Goal: Task Accomplishment & Management: Manage account settings

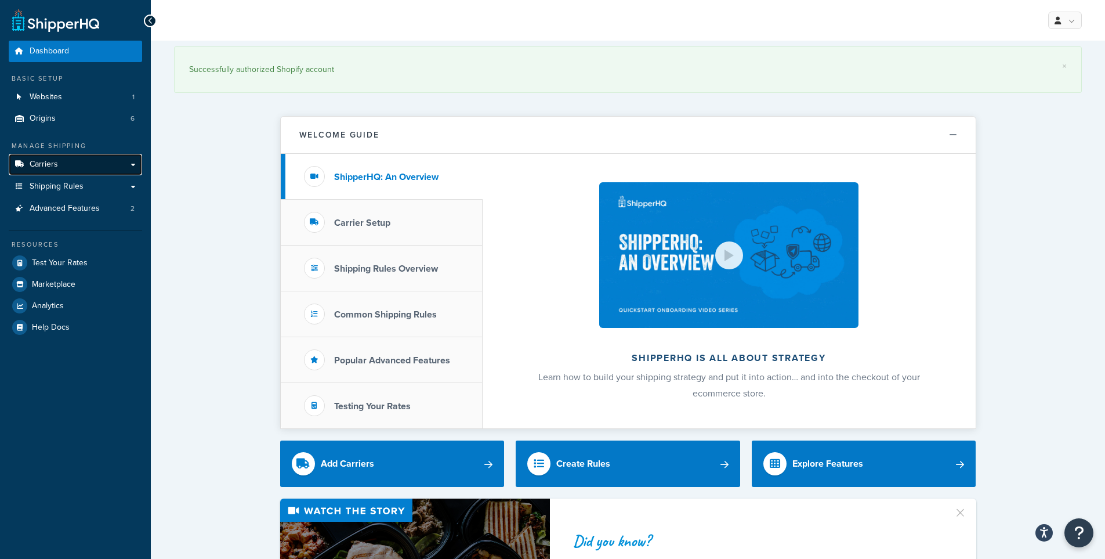
click at [71, 161] on link "Carriers" at bounding box center [75, 164] width 133 height 21
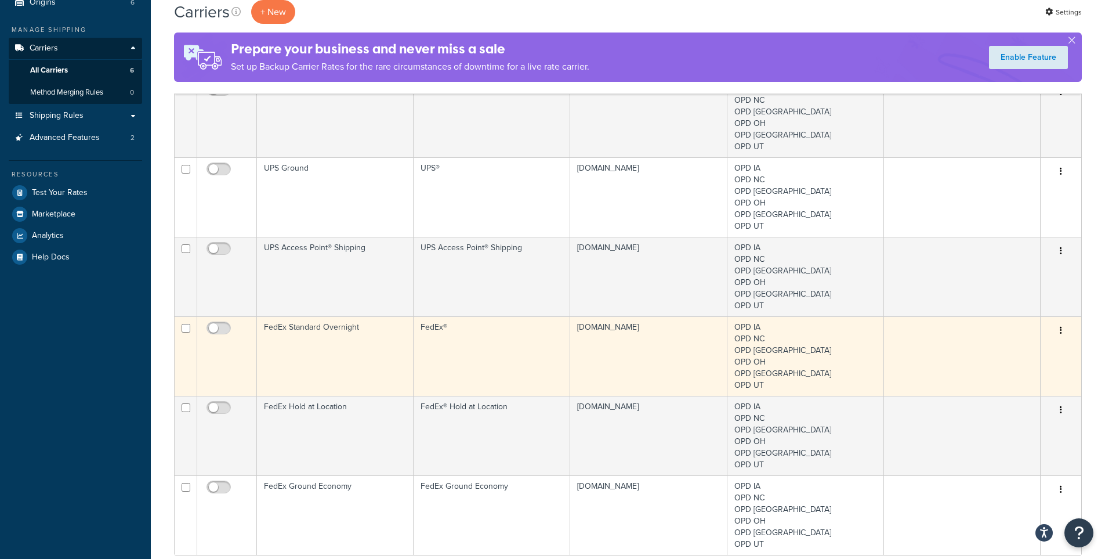
scroll to position [174, 0]
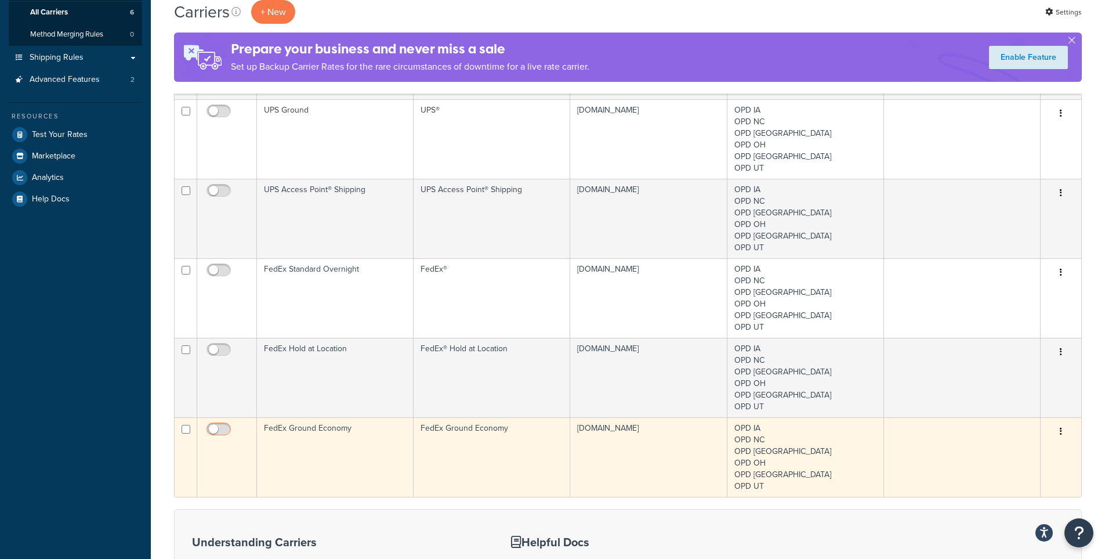
click at [222, 432] on input "checkbox" at bounding box center [220, 432] width 32 height 15
checkbox input "true"
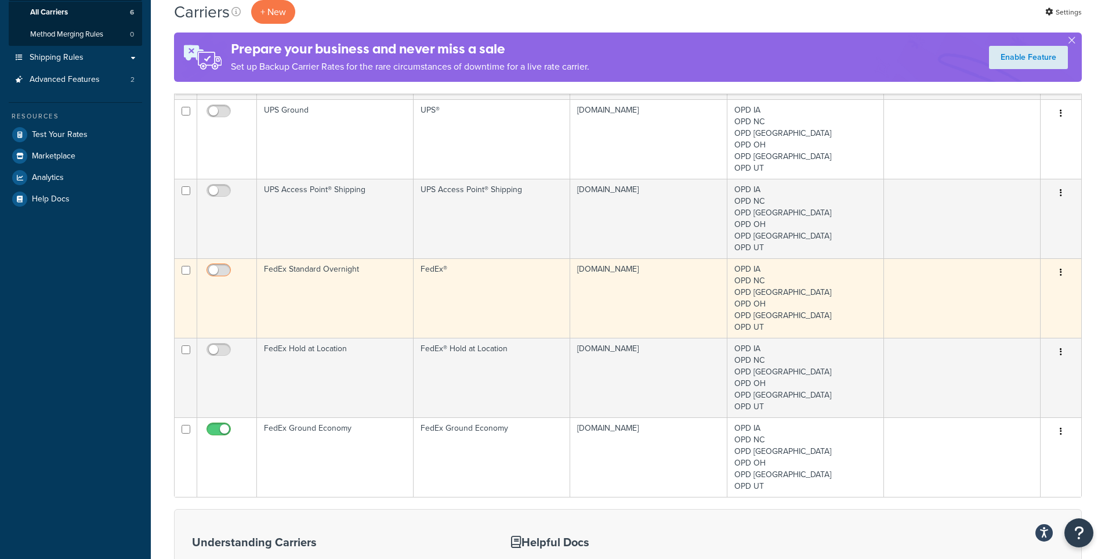
click at [222, 271] on input "checkbox" at bounding box center [220, 273] width 32 height 15
click at [225, 273] on input "checkbox" at bounding box center [220, 273] width 32 height 15
checkbox input "false"
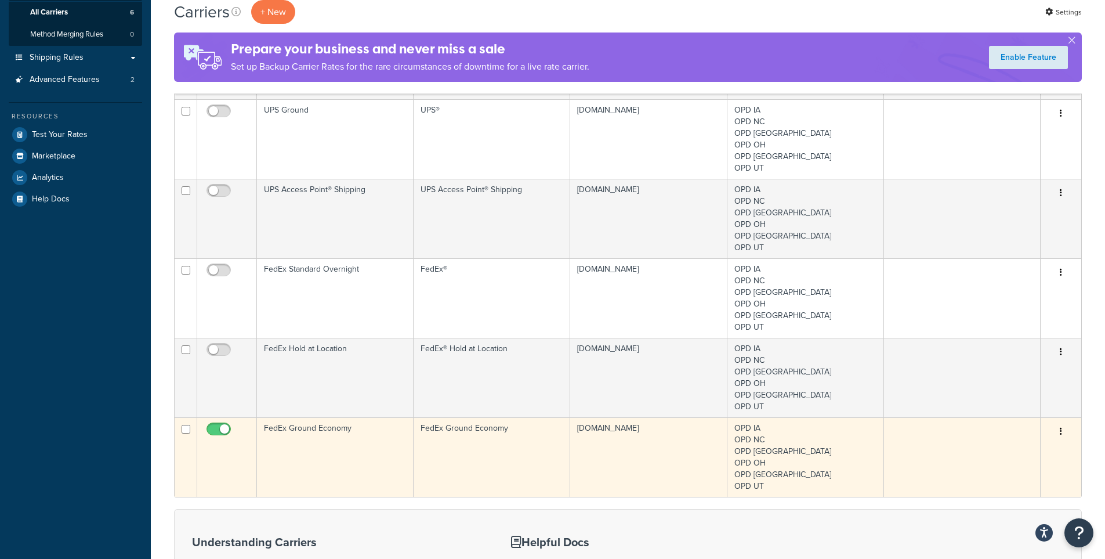
click at [220, 427] on input "checkbox" at bounding box center [220, 432] width 32 height 15
checkbox input "false"
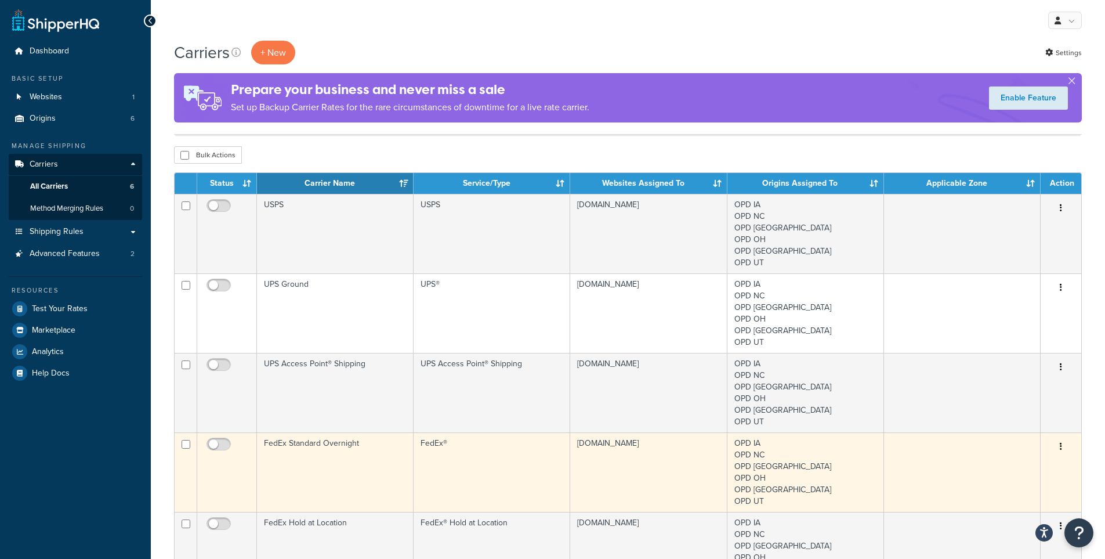
scroll to position [116, 0]
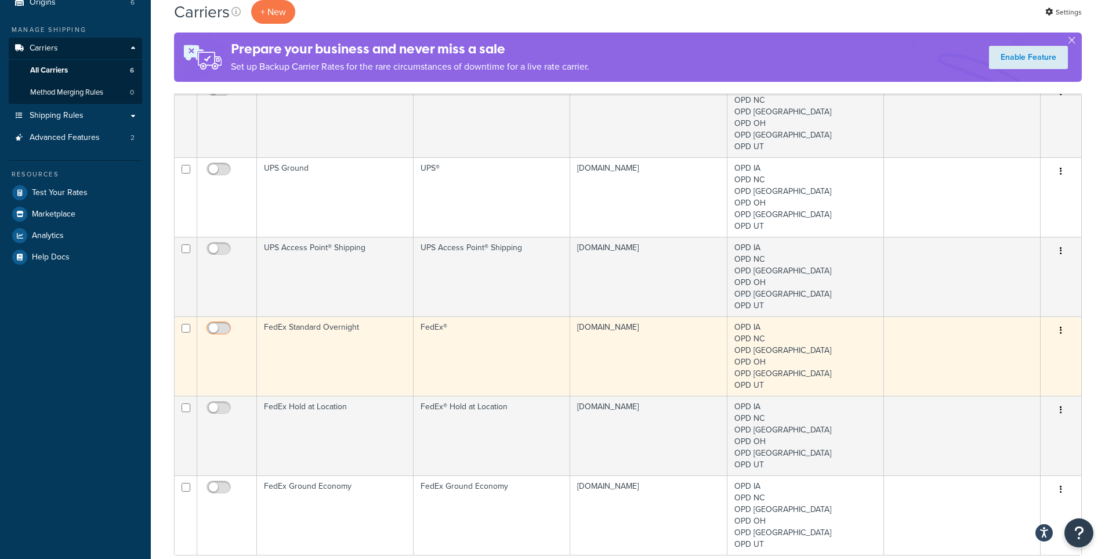
click at [220, 327] on input "checkbox" at bounding box center [220, 331] width 32 height 15
checkbox input "true"
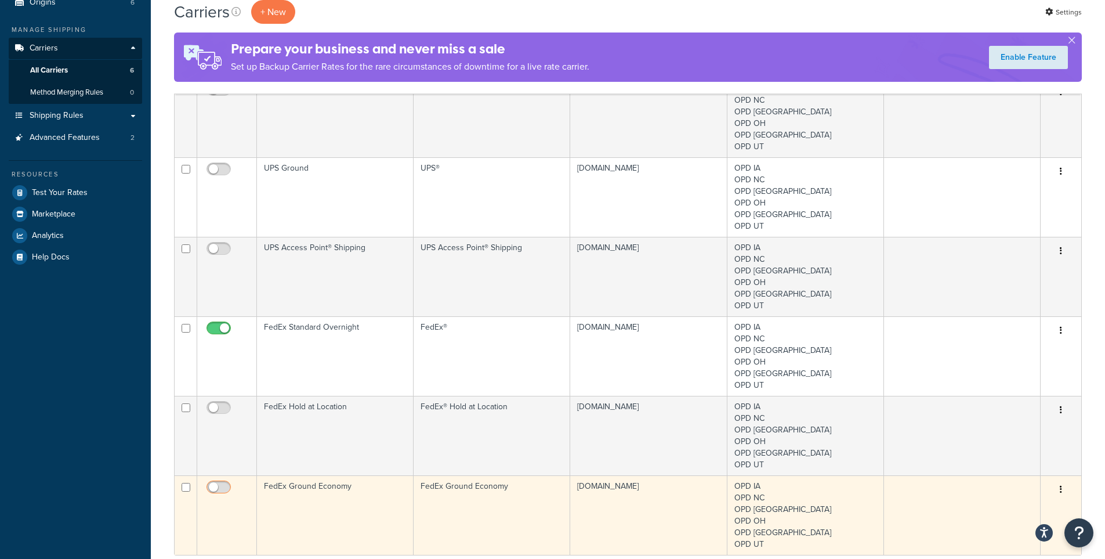
click at [215, 489] on input "checkbox" at bounding box center [220, 490] width 32 height 15
checkbox input "true"
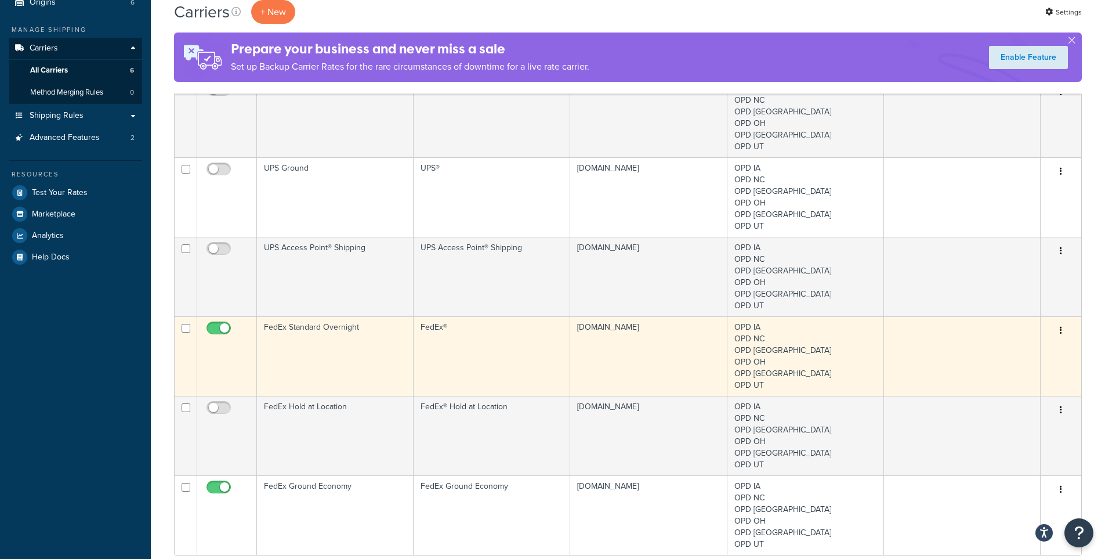
click at [220, 321] on td at bounding box center [227, 355] width 60 height 79
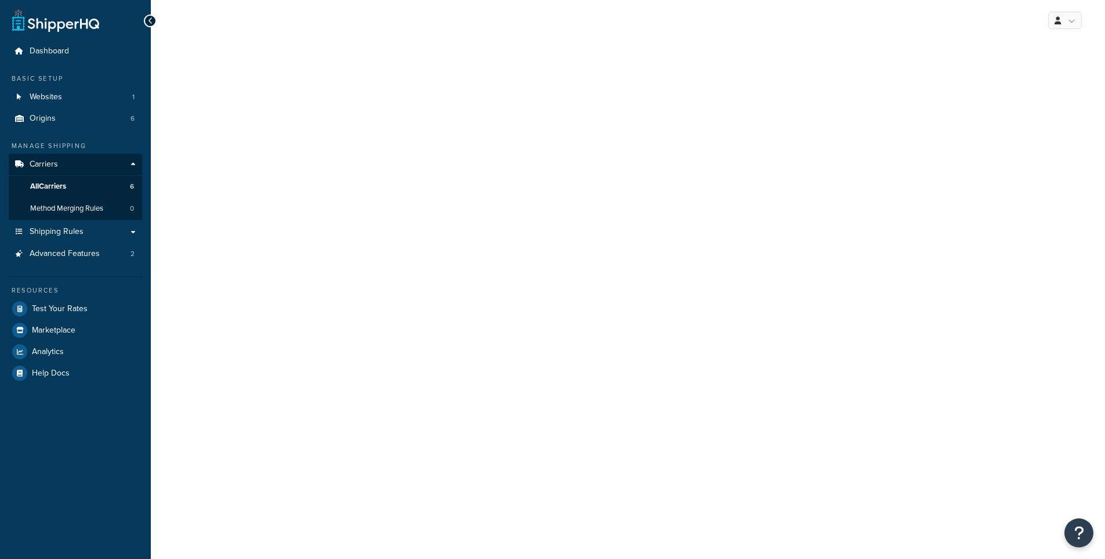
select select "fedEx"
select select "REGULAR_PICKUP"
select select "YOUR_PACKAGING"
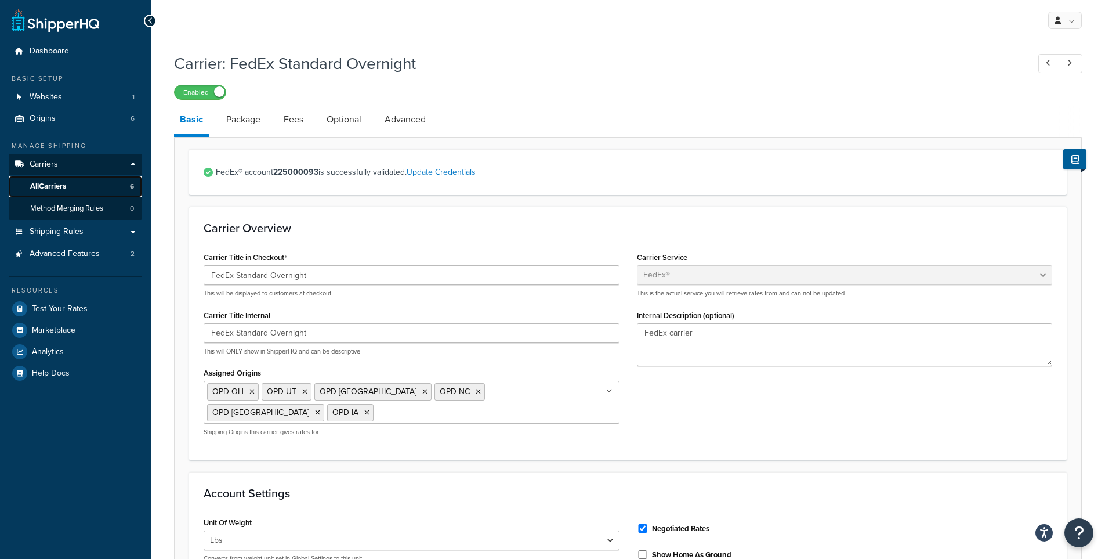
click at [62, 184] on span "All Carriers" at bounding box center [48, 187] width 36 height 10
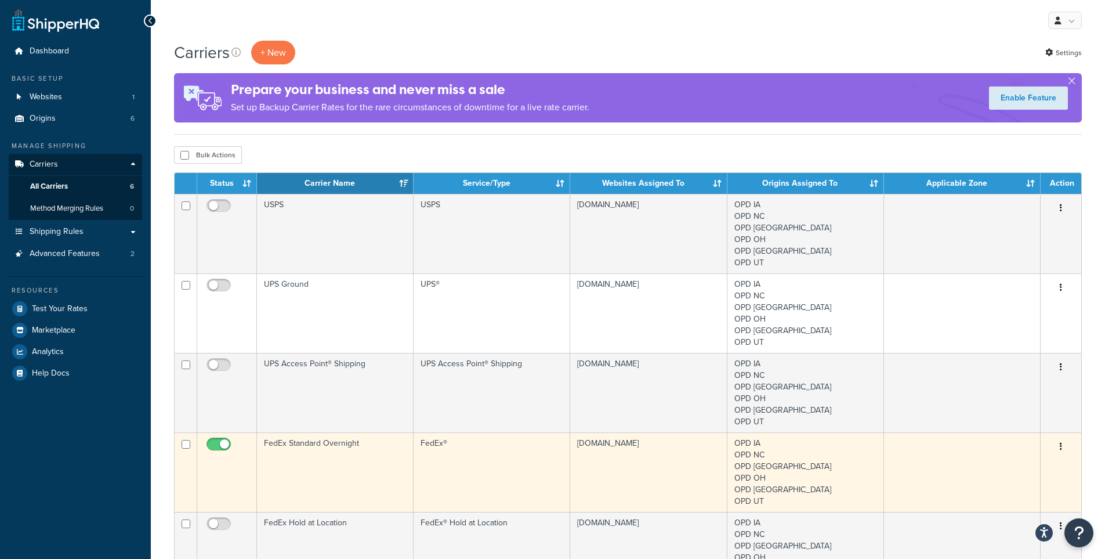
click at [218, 444] on input "checkbox" at bounding box center [220, 447] width 32 height 15
checkbox input "false"
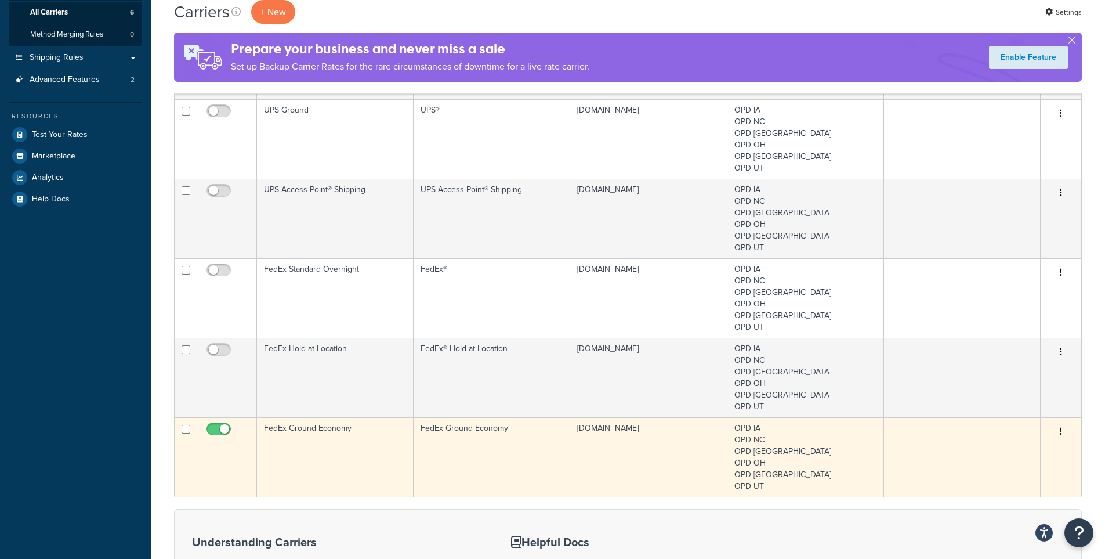
scroll to position [290, 0]
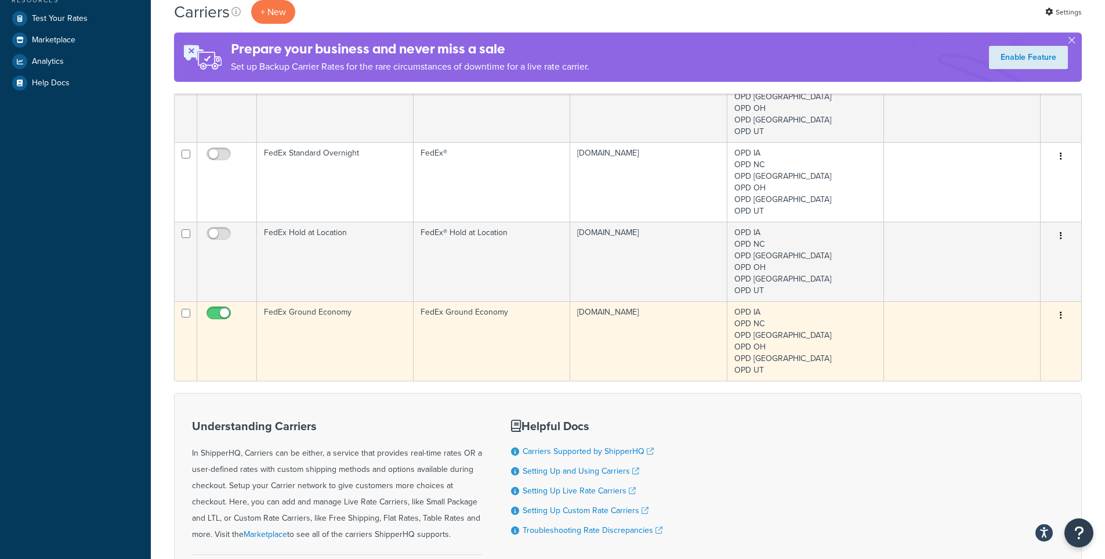
click at [216, 307] on span at bounding box center [218, 313] width 24 height 14
click at [216, 309] on input "checkbox" at bounding box center [220, 316] width 32 height 15
checkbox input "false"
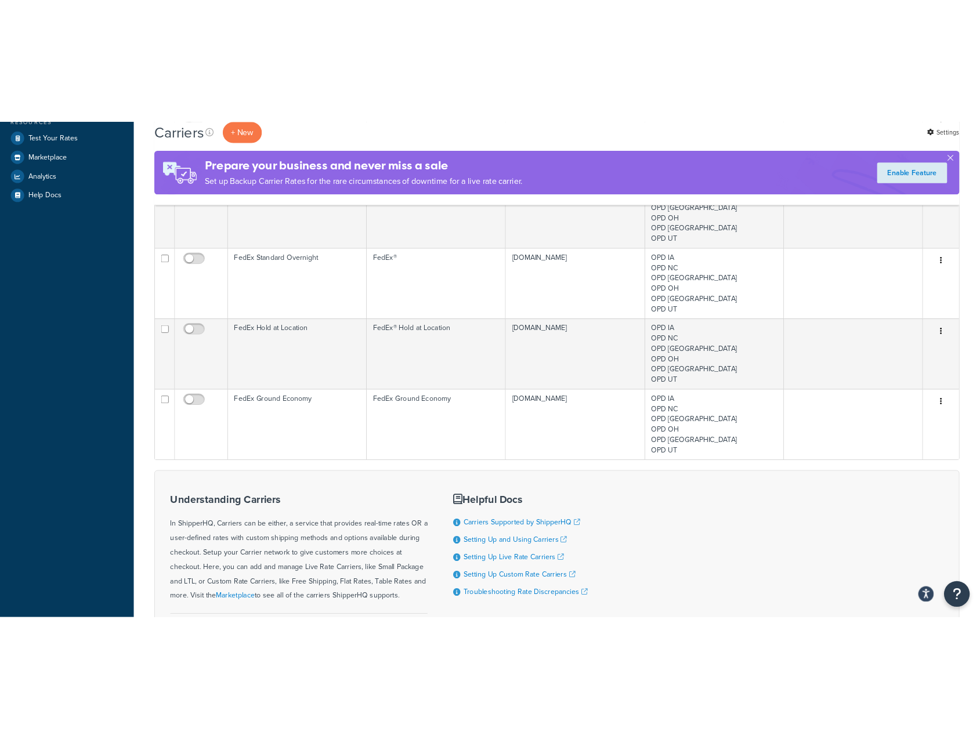
scroll to position [39, 0]
